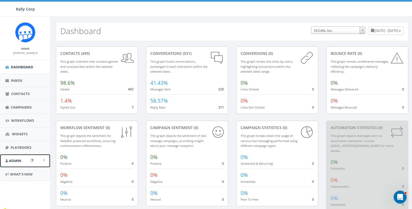
click at [17, 157] on link "Admin" at bounding box center [25, 160] width 50 height 13
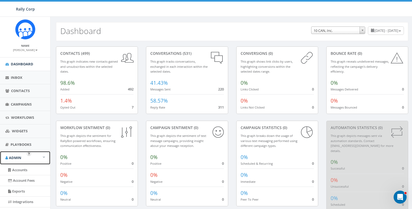
scroll to position [6, 0]
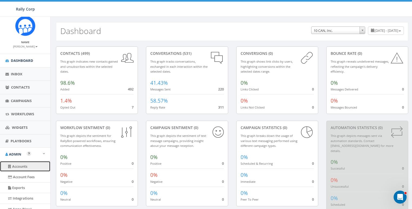
click at [18, 162] on link "Accounts" at bounding box center [25, 166] width 50 height 11
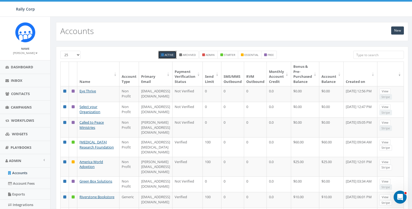
click at [376, 55] on input "search" at bounding box center [378, 55] width 51 height 8
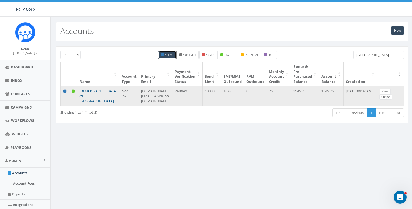
type input "poland"
click at [89, 90] on link "CHABAD OF POLAND" at bounding box center [98, 96] width 38 height 15
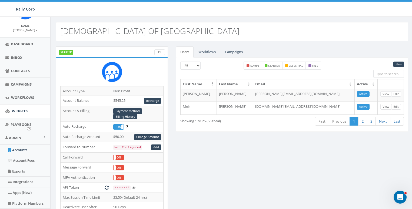
scroll to position [79, 0]
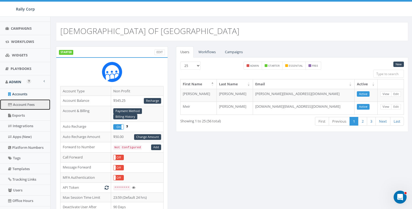
click at [22, 103] on link "Account Fees" at bounding box center [25, 104] width 50 height 11
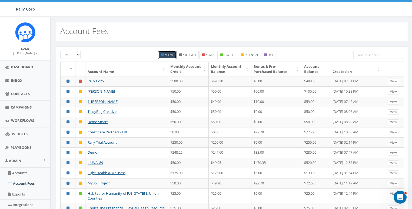
click at [376, 54] on input "search" at bounding box center [378, 55] width 51 height 8
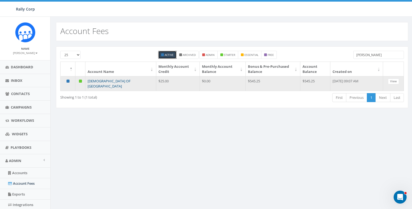
type input "polan"
click at [108, 79] on link "[DEMOGRAPHIC_DATA] OF [GEOGRAPHIC_DATA]" at bounding box center [109, 84] width 43 height 10
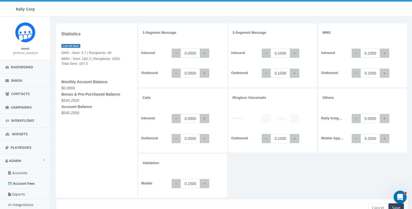
scroll to position [19, 0]
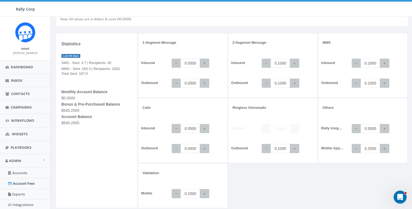
click at [123, 38] on div "Statistics Last 90 days SMS - Sent: 3.7 | Recipients: 45 MMS - Sent: 183.3 | Re…" at bounding box center [96, 121] width 81 height 175
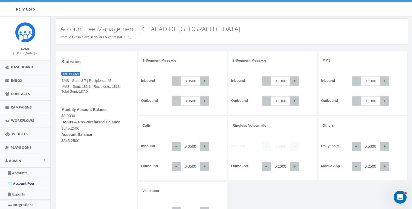
scroll to position [0, 0]
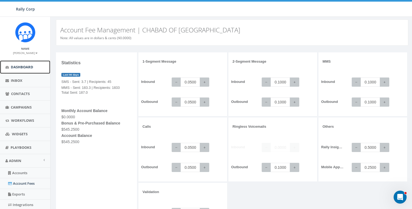
click at [28, 68] on span "Dashboard" at bounding box center [22, 67] width 22 height 5
